Goal: Task Accomplishment & Management: Manage account settings

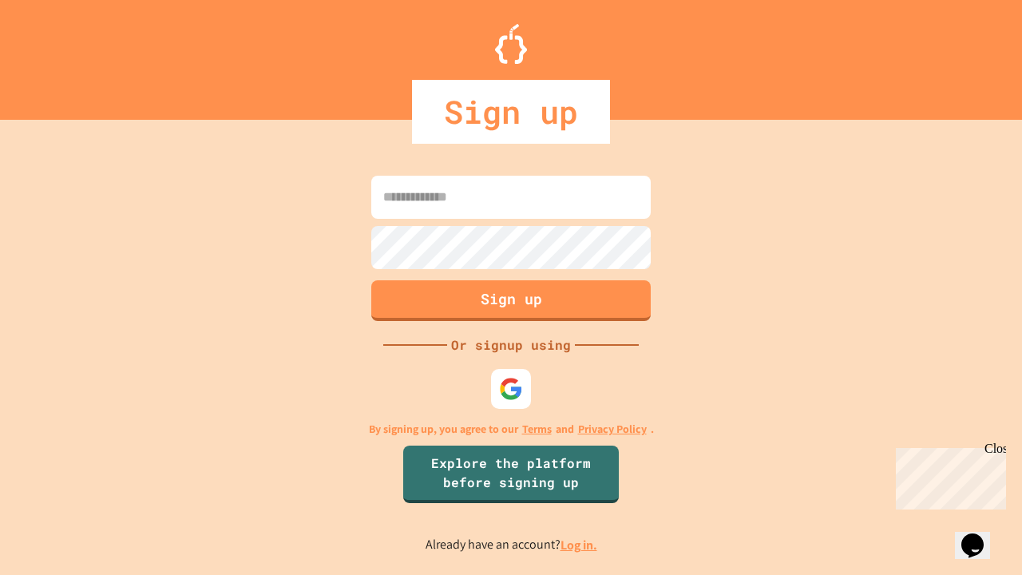
click at [580, 545] on link "Log in." at bounding box center [579, 545] width 37 height 17
